Goal: Transaction & Acquisition: Obtain resource

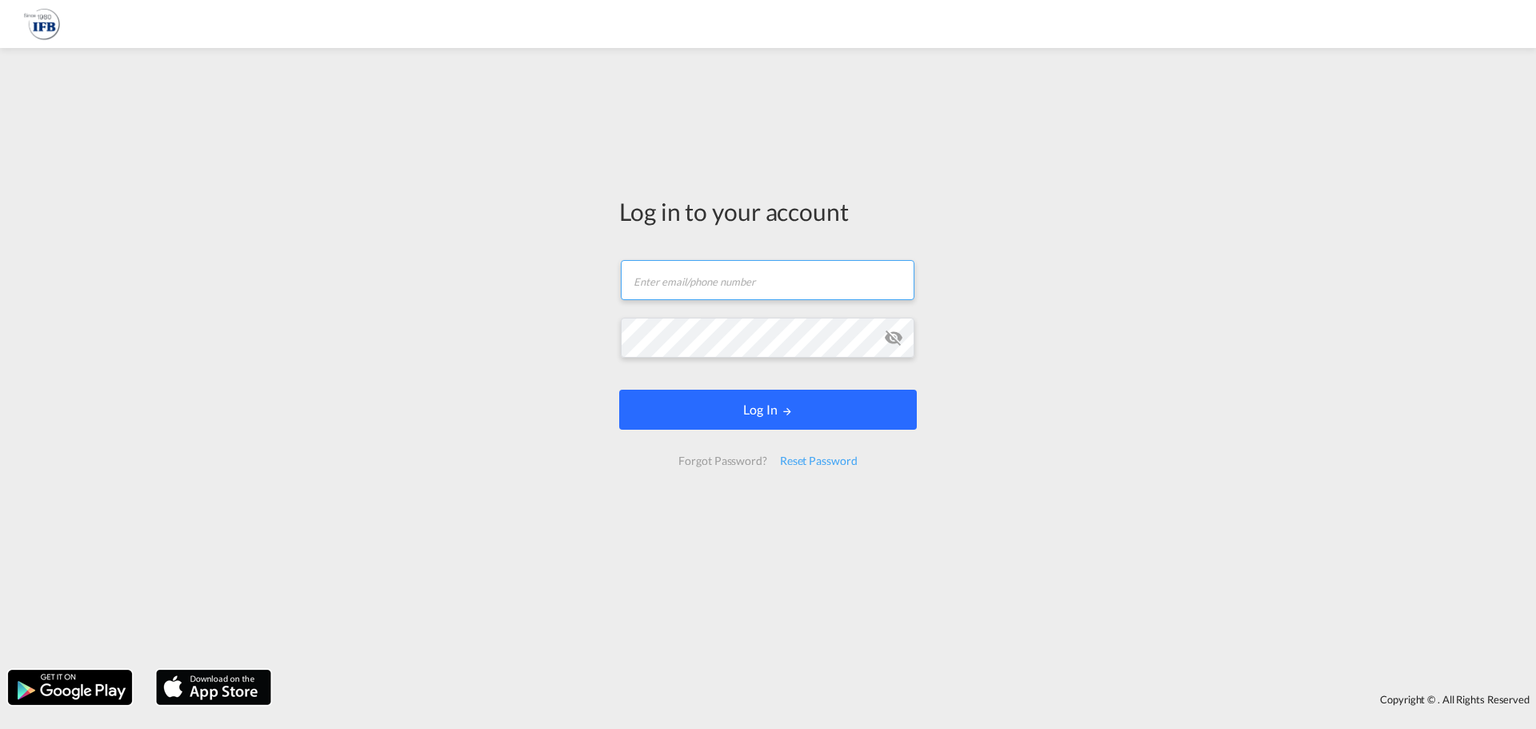
type input "[PERSON_NAME][EMAIL_ADDRESS][DOMAIN_NAME]"
click at [710, 405] on button "Log In" at bounding box center [768, 410] width 298 height 40
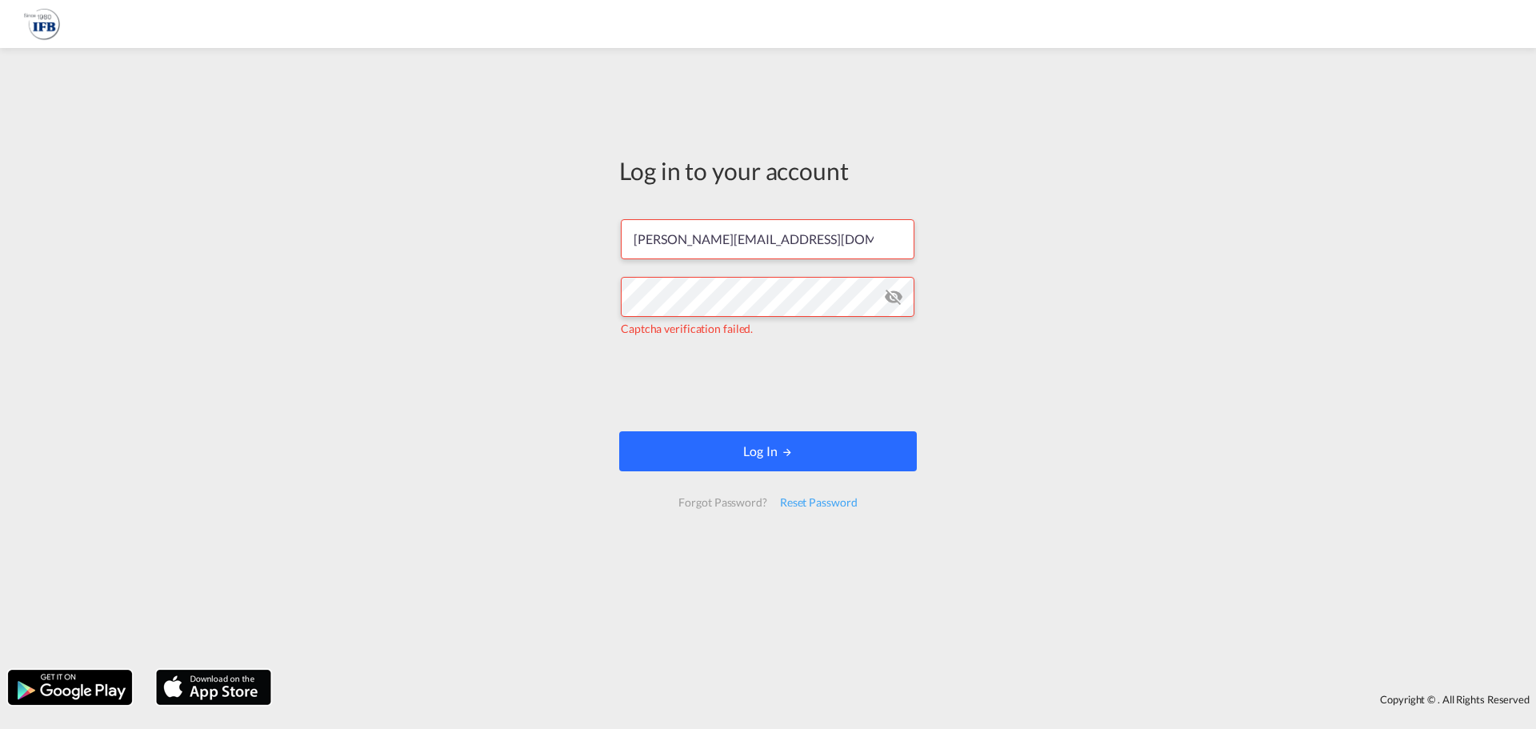
click at [735, 457] on button "Log In" at bounding box center [768, 451] width 298 height 40
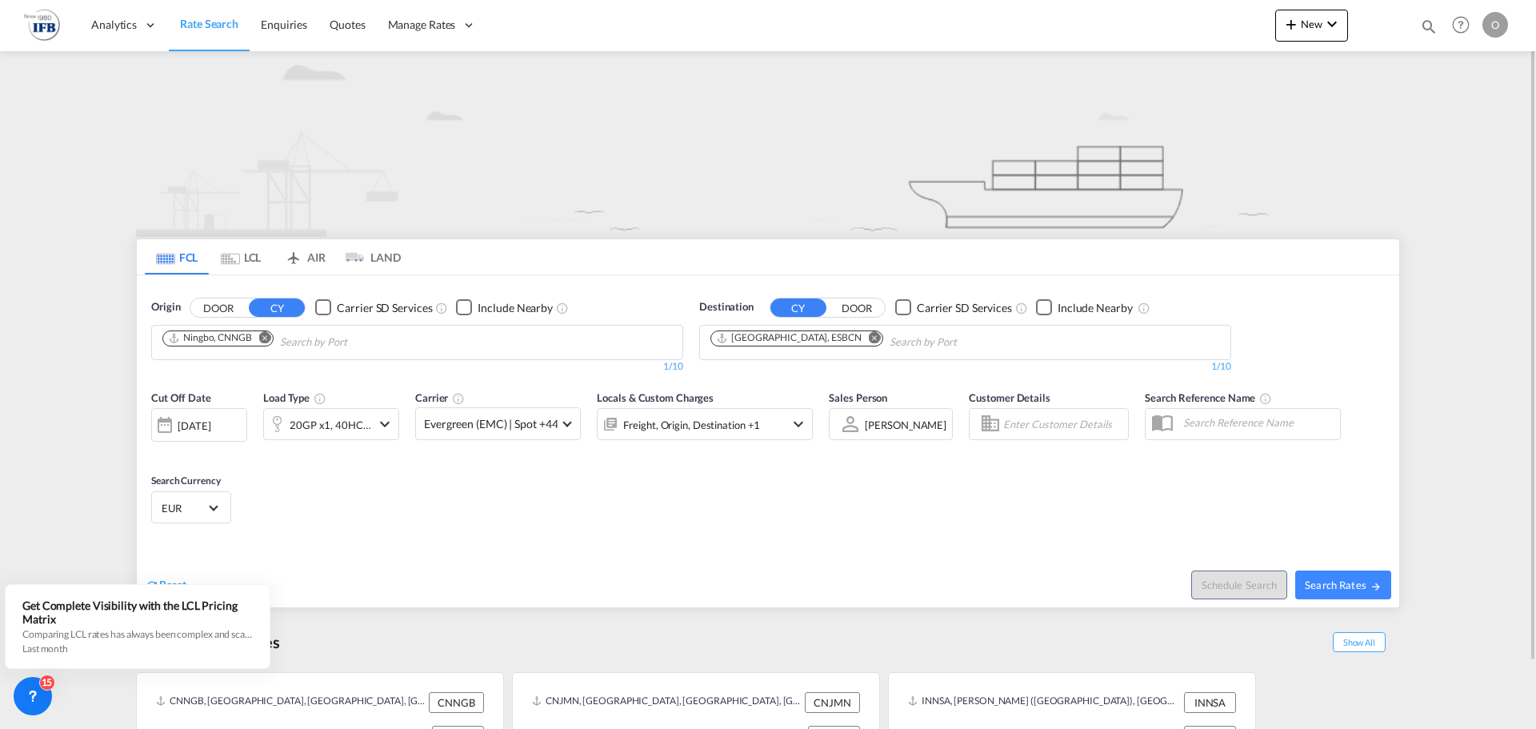
click at [262, 341] on md-icon "Remove" at bounding box center [265, 337] width 12 height 12
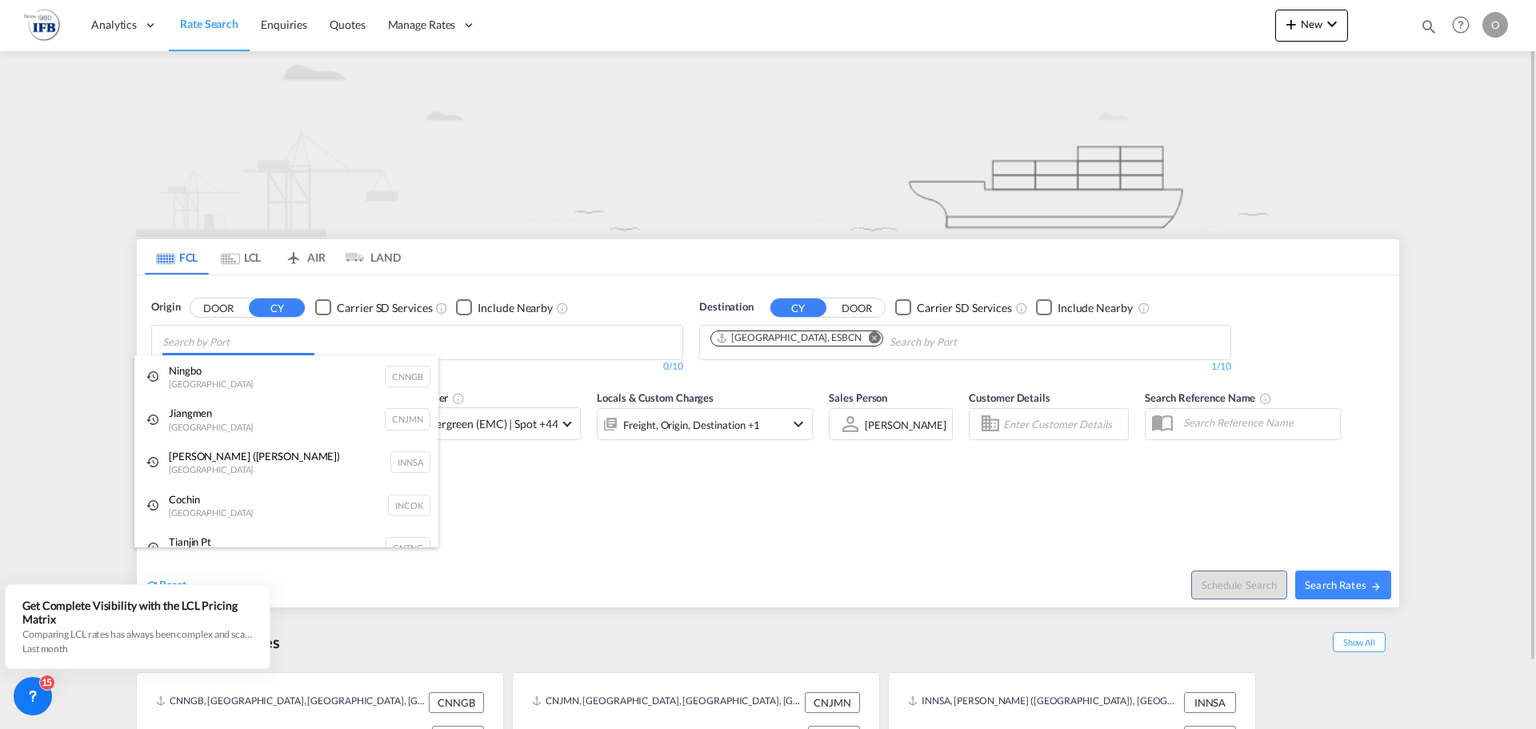
click at [278, 350] on body "Analytics Reports Rate Search Enquiries Quotes Manage Rates" at bounding box center [768, 364] width 1536 height 729
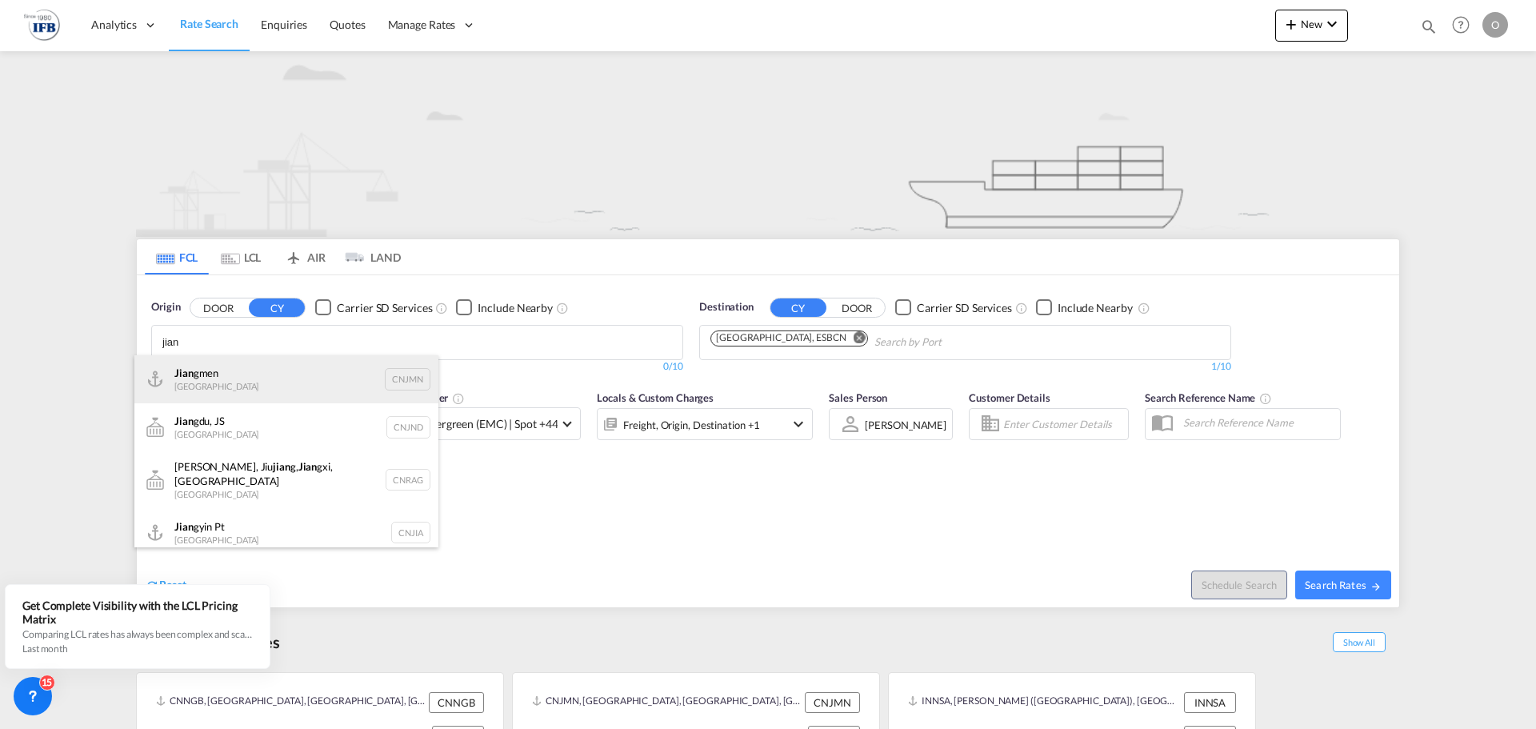
type input "jian"
click at [259, 386] on div "Jian gmen [GEOGRAPHIC_DATA] CNJMN" at bounding box center [286, 379] width 304 height 48
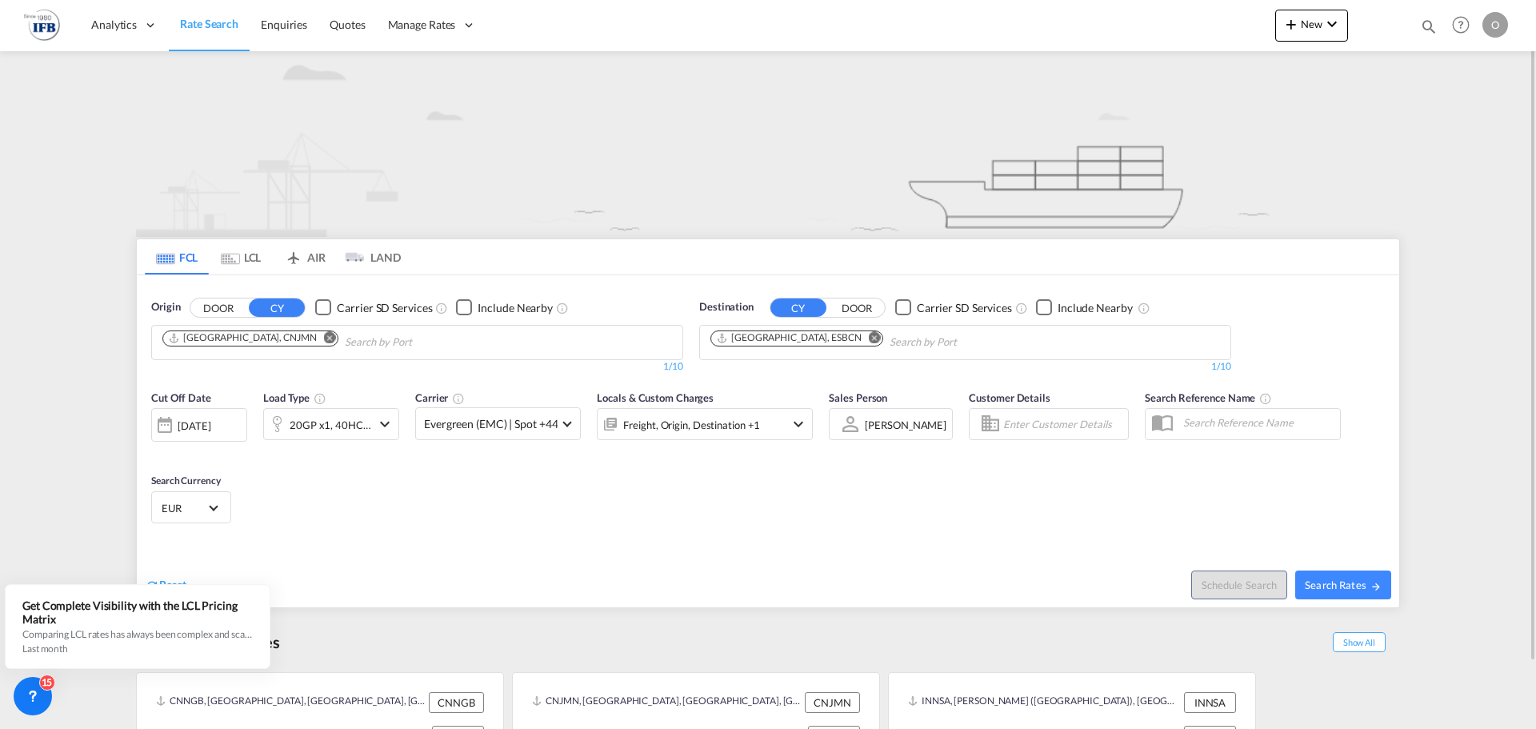
click at [210, 425] on div "[DATE]" at bounding box center [194, 425] width 33 height 14
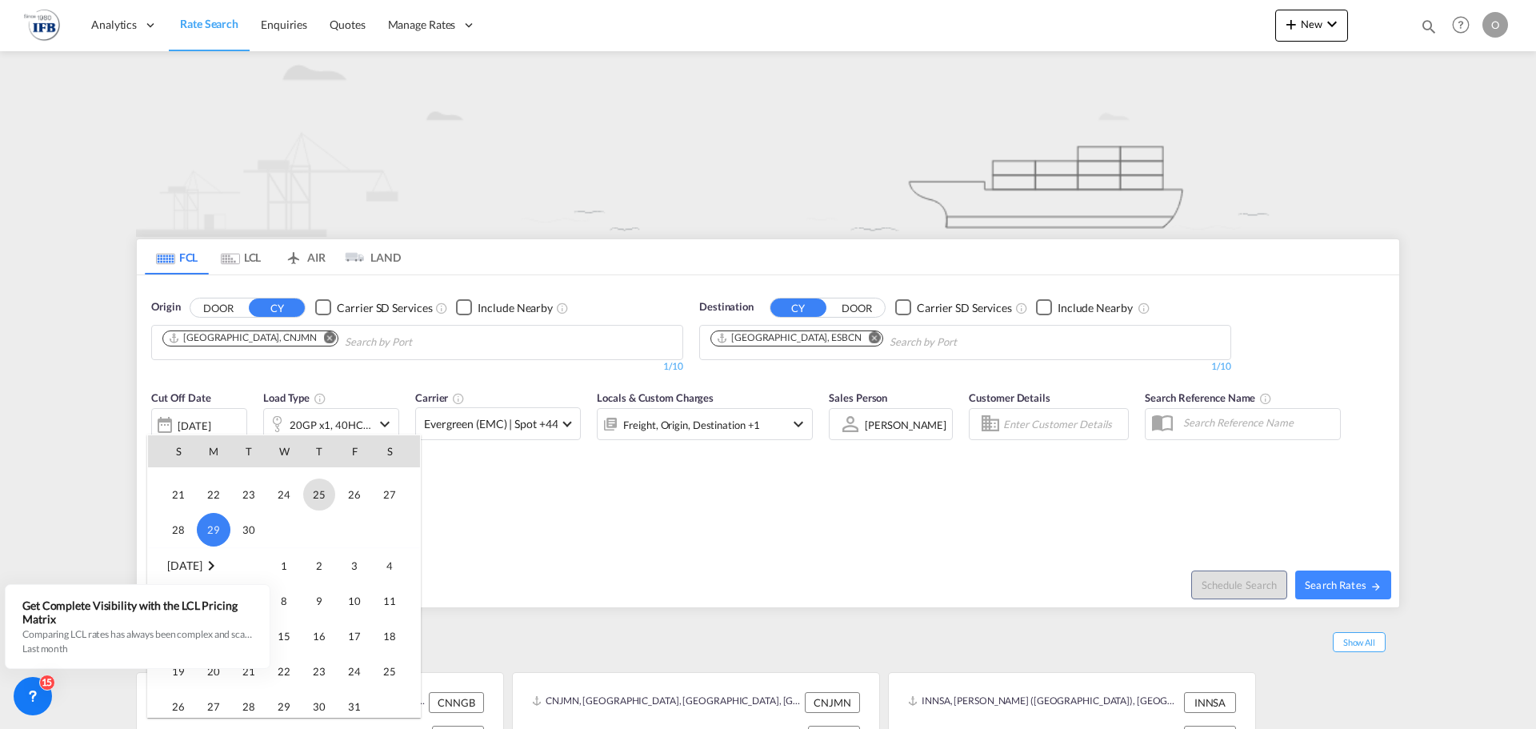
scroll to position [664, 0]
click at [314, 534] on span "16" at bounding box center [319, 528] width 32 height 32
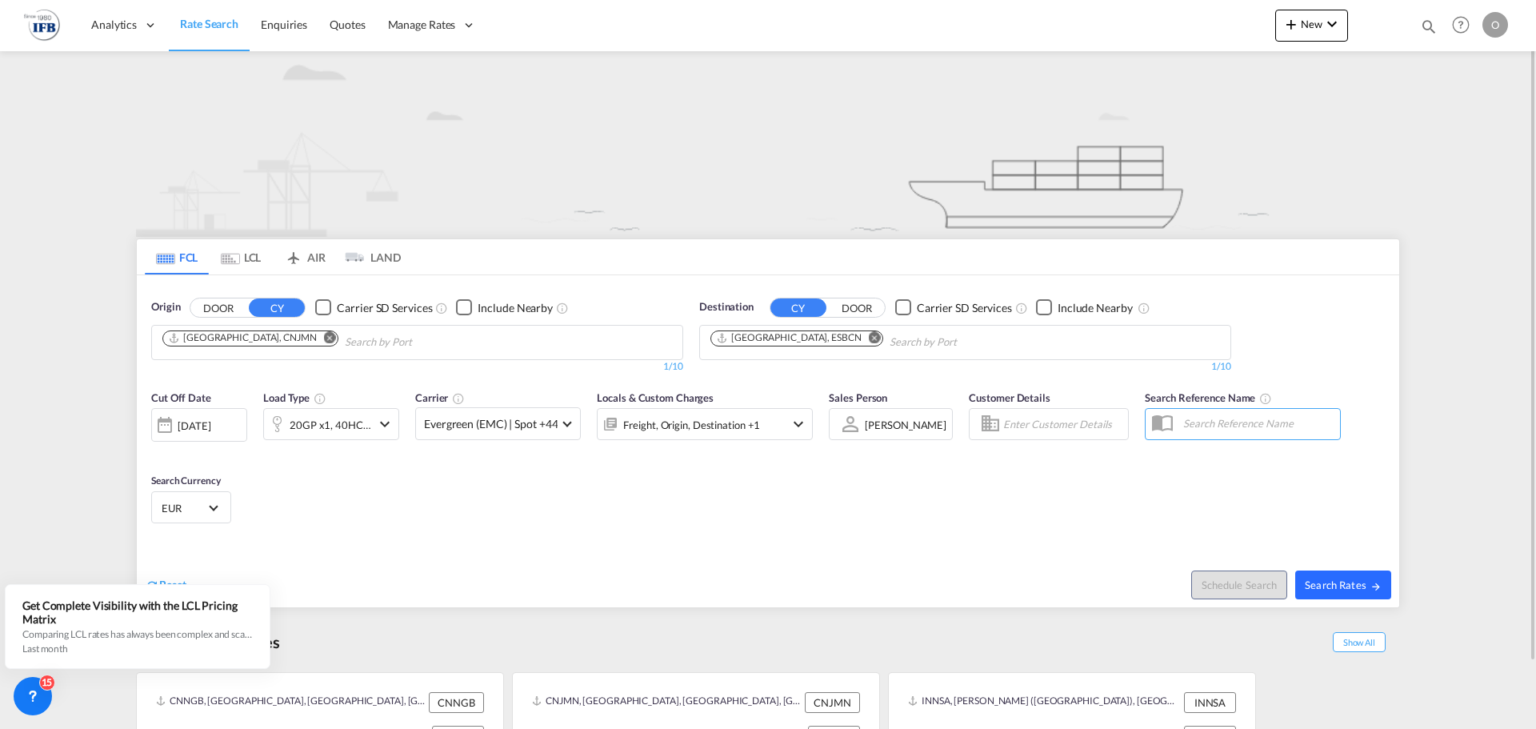
click at [1327, 579] on span "Search Rates" at bounding box center [1343, 584] width 77 height 13
type input "CNJMN to ESBCN / [DATE]"
